Goal: Information Seeking & Learning: Find specific fact

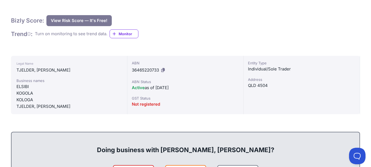
scroll to position [110, 0]
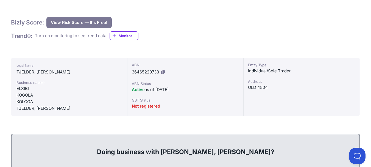
click at [163, 70] on icon at bounding box center [163, 72] width 4 height 4
copy div "36465220733"
drag, startPoint x: 127, startPoint y: 60, endPoint x: 169, endPoint y: 60, distance: 41.2
click at [169, 60] on div "ABN 36465220733 ABN Status Active as of 03/07/2019 GST Status Not registered" at bounding box center [185, 87] width 116 height 58
drag, startPoint x: 37, startPoint y: 60, endPoint x: 47, endPoint y: 60, distance: 9.9
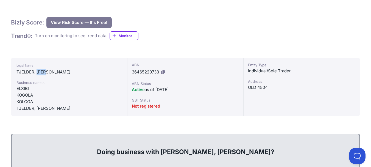
click at [47, 69] on div "TJELDER, [PERSON_NAME]" at bounding box center [68, 72] width 105 height 7
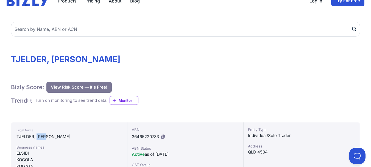
scroll to position [0, 0]
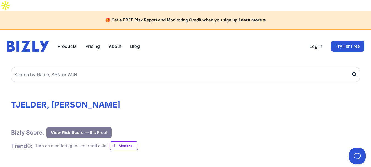
drag, startPoint x: 51, startPoint y: 94, endPoint x: 121, endPoint y: 99, distance: 70.5
click at [126, 99] on h1 "TJELDER, [PERSON_NAME]" at bounding box center [185, 104] width 349 height 10
drag, startPoint x: 127, startPoint y: 93, endPoint x: 53, endPoint y: 93, distance: 74.2
click at [53, 99] on h1 "TJELDER, [PERSON_NAME]" at bounding box center [185, 104] width 349 height 10
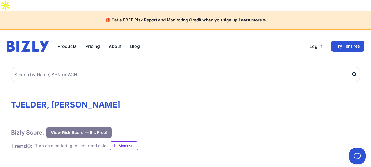
copy h1 "SIGURD BISGAARD"
click at [27, 99] on h1 "TJELDER, [PERSON_NAME]" at bounding box center [185, 104] width 349 height 10
copy h1 "TJELDER"
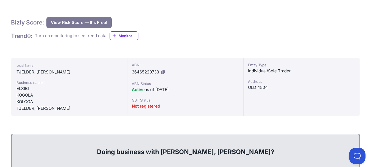
scroll to position [137, 0]
